Goal: Ask a question

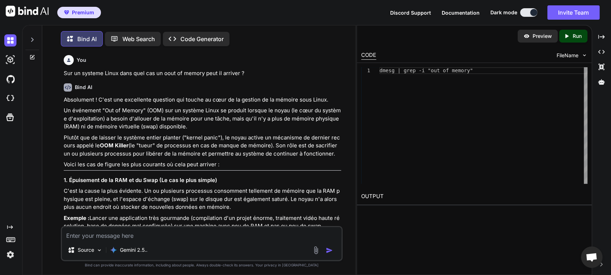
scroll to position [3, 0]
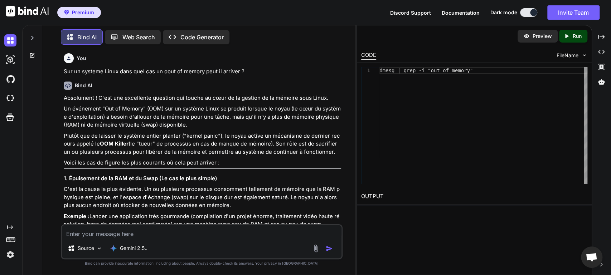
click at [132, 235] on textarea at bounding box center [202, 231] width 280 height 13
click at [188, 198] on p "C'est la cause la plus évidente. Un ou plusieurs processus consomment tellement…" at bounding box center [203, 197] width 278 height 24
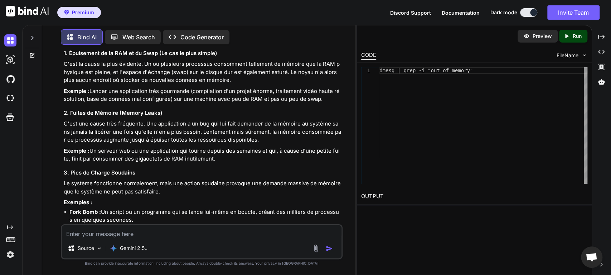
scroll to position [133, 0]
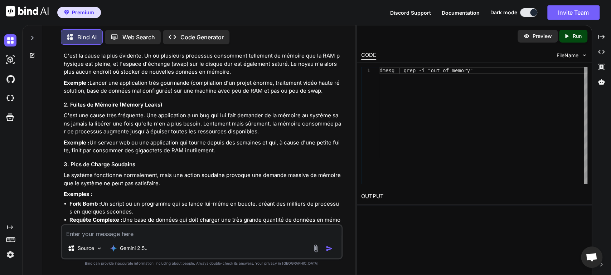
click at [181, 235] on textarea at bounding box center [202, 231] width 280 height 13
type textarea "f"
type textarea "d"
type textarea "c"
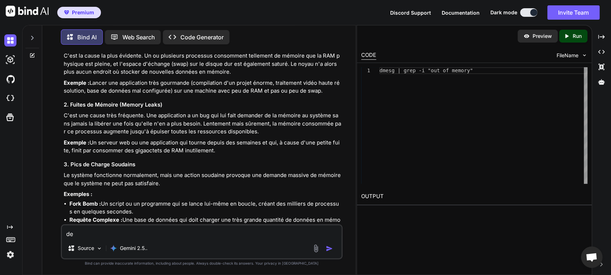
type textarea "d"
type textarea "sur linux comment rechercher un fichier ou un dossier par l'UID d'un compte ?"
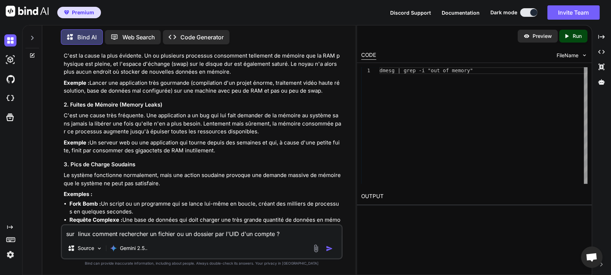
click at [333, 246] on img "button" at bounding box center [329, 248] width 7 height 7
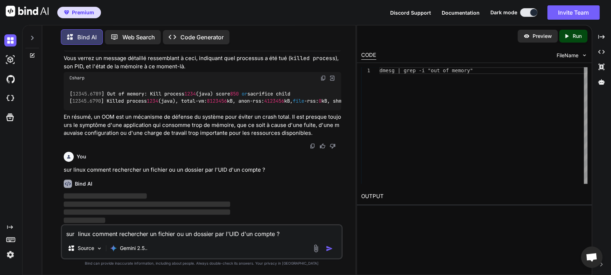
scroll to position [725, 0]
drag, startPoint x: 97, startPoint y: 125, endPoint x: 175, endPoint y: 123, distance: 78.0
click at [175, 123] on p "En résumé, un OOM est un mécanisme de défense du système pour éviter un crash t…" at bounding box center [203, 125] width 278 height 24
click at [205, 127] on p "En résumé, un OOM est un mécanisme de défense du système pour éviter un crash t…" at bounding box center [203, 125] width 278 height 24
drag, startPoint x: 245, startPoint y: 123, endPoint x: 214, endPoint y: 122, distance: 30.8
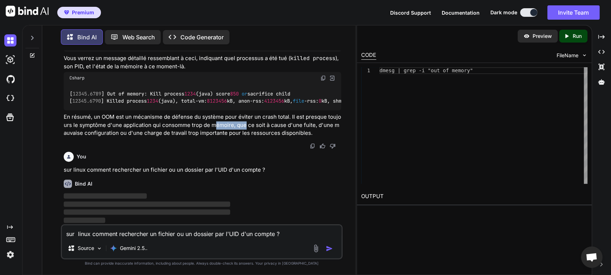
click at [214, 122] on p "En résumé, un OOM est un mécanisme de défense du système pour éviter un crash t…" at bounding box center [203, 125] width 278 height 24
click at [140, 136] on p "En résumé, un OOM est un mécanisme de défense du système pour éviter un crash t…" at bounding box center [203, 125] width 278 height 24
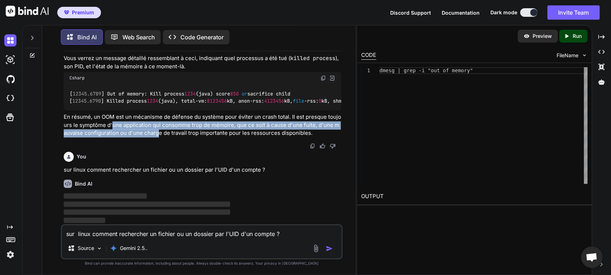
drag, startPoint x: 113, startPoint y: 128, endPoint x: 156, endPoint y: 132, distance: 42.8
click at [156, 132] on p "En résumé, un OOM est un mécanisme de défense du système pour éviter un crash t…" at bounding box center [203, 125] width 278 height 24
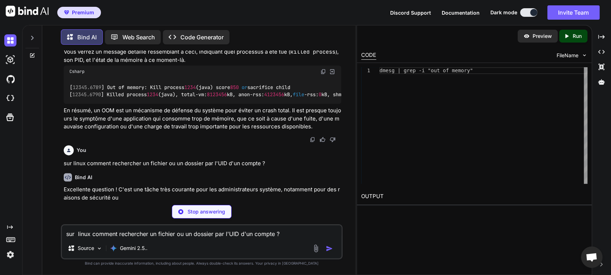
click at [182, 131] on p "En résumé, un OOM est un mécanisme de défense du système pour éviter un crash t…" at bounding box center [203, 119] width 278 height 24
click at [246, 188] on div "Bind AI Excellente question ! C'est une tâche très courante pour les administra…" at bounding box center [203, 248] width 278 height 163
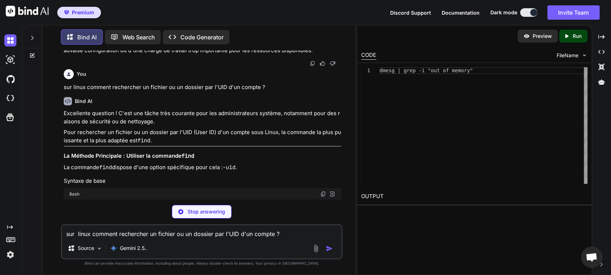
scroll to position [821, 0]
